Goal: Task Accomplishment & Management: Use online tool/utility

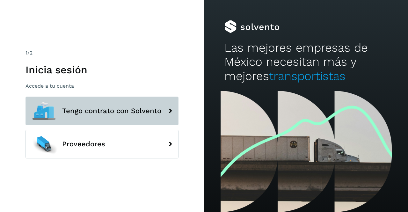
click at [107, 107] on span "Tengo contrato con Solvento" at bounding box center [111, 111] width 99 height 8
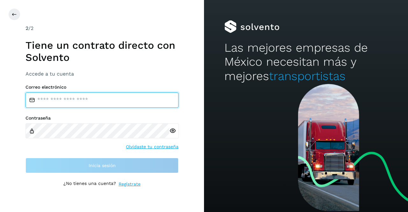
type input "**********"
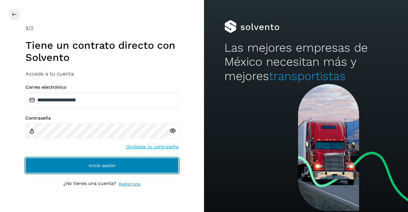
click at [86, 161] on button "Inicia sesión" at bounding box center [102, 165] width 153 height 15
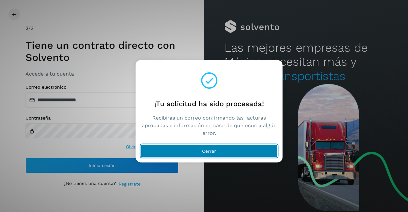
click at [202, 150] on span "Cerrar" at bounding box center [209, 151] width 14 height 4
